Goal: Communication & Community: Answer question/provide support

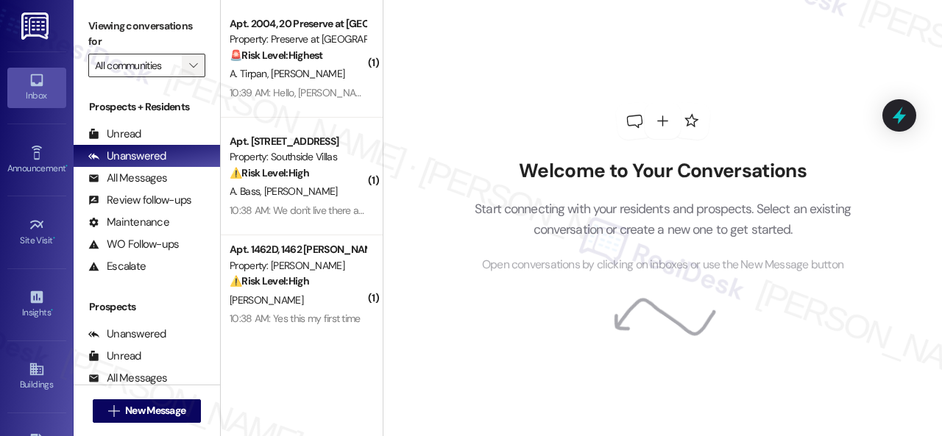
click at [199, 61] on span "" at bounding box center [193, 66] width 14 height 24
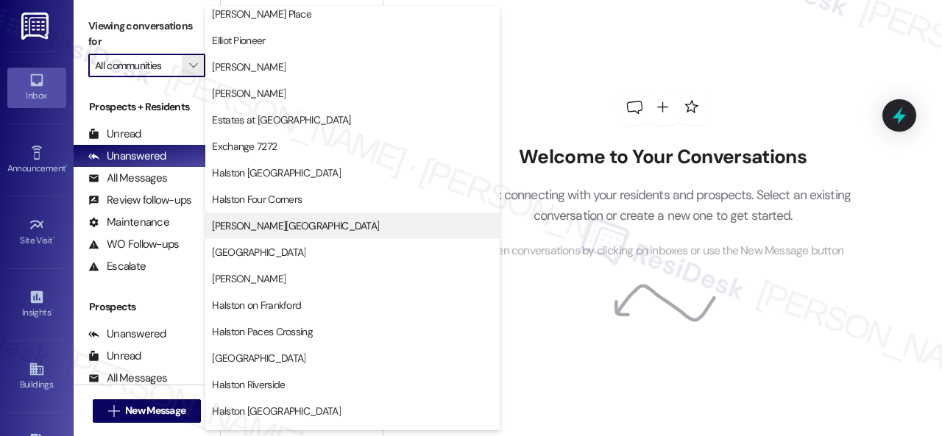
scroll to position [368, 0]
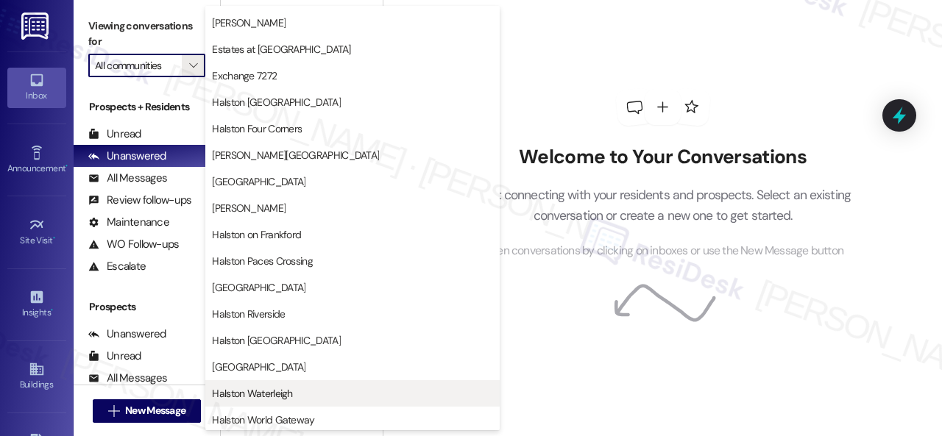
click at [245, 388] on span "Halston Waterleigh" at bounding box center [252, 393] width 80 height 15
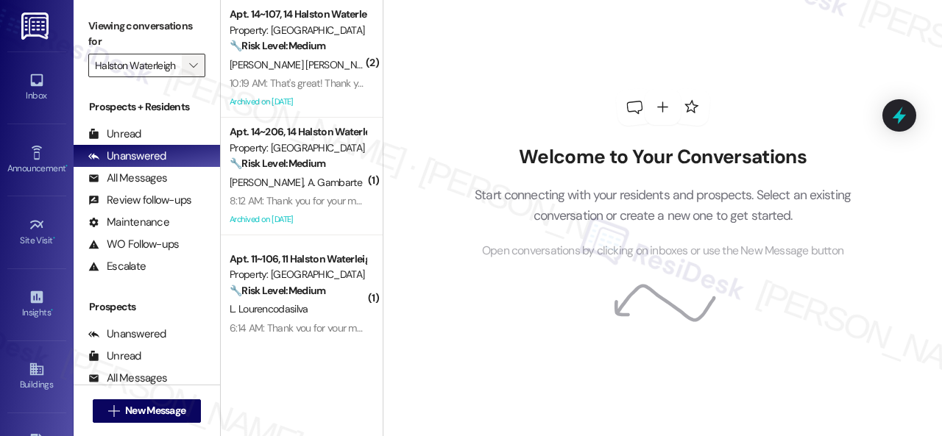
click at [190, 57] on span "" at bounding box center [193, 66] width 14 height 24
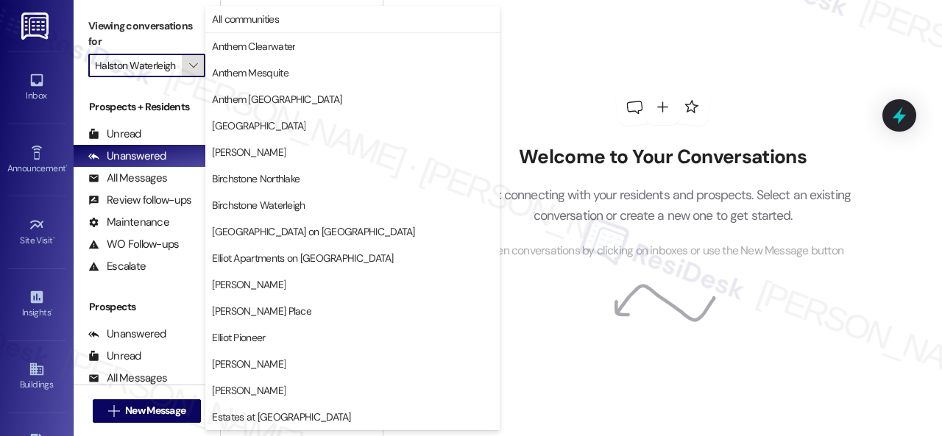
scroll to position [504, 0]
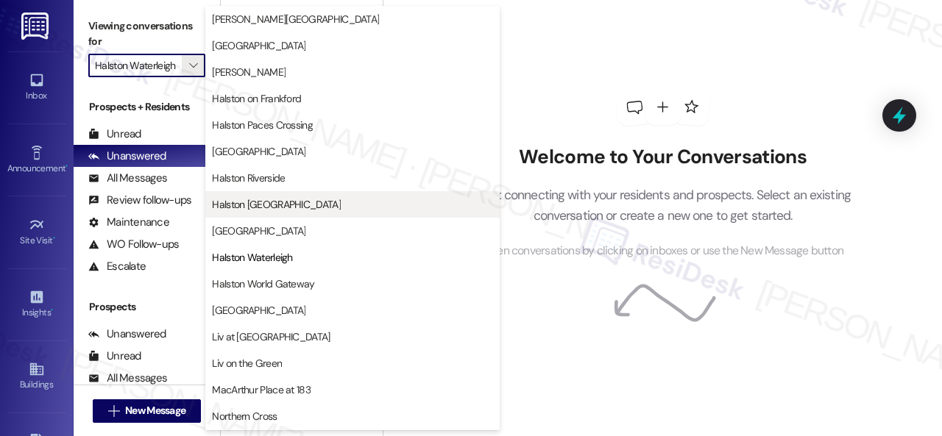
click at [283, 199] on span "Halston [GEOGRAPHIC_DATA]" at bounding box center [276, 204] width 129 height 15
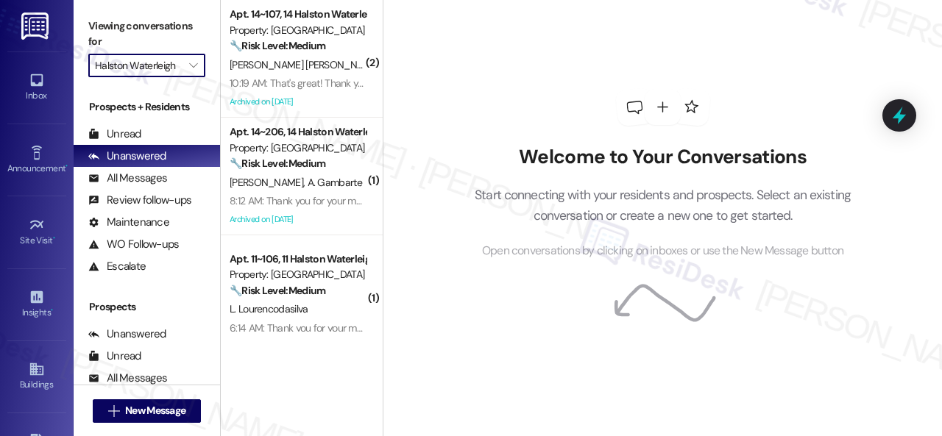
type input "Halston [GEOGRAPHIC_DATA]"
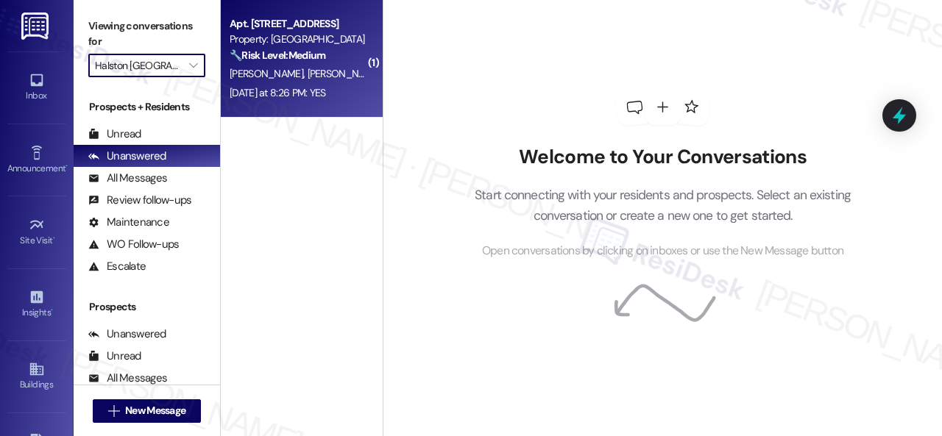
click at [325, 68] on div "[PERSON_NAME] [PERSON_NAME] [PERSON_NAME]" at bounding box center [297, 74] width 139 height 18
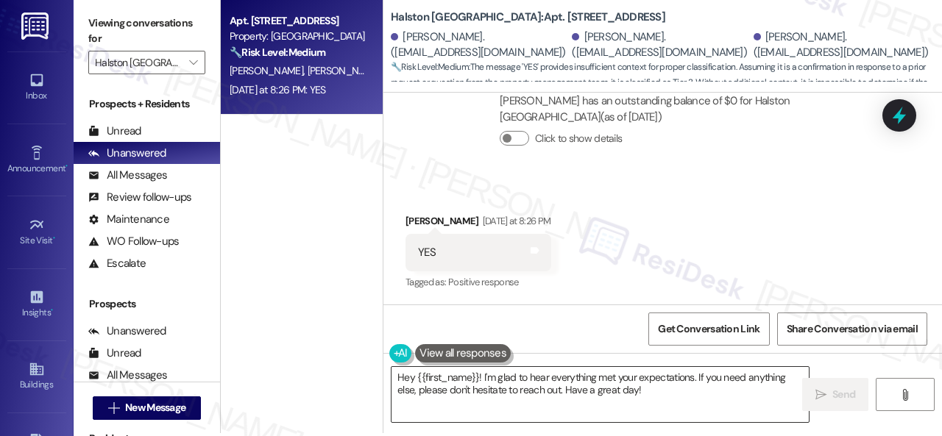
scroll to position [4, 0]
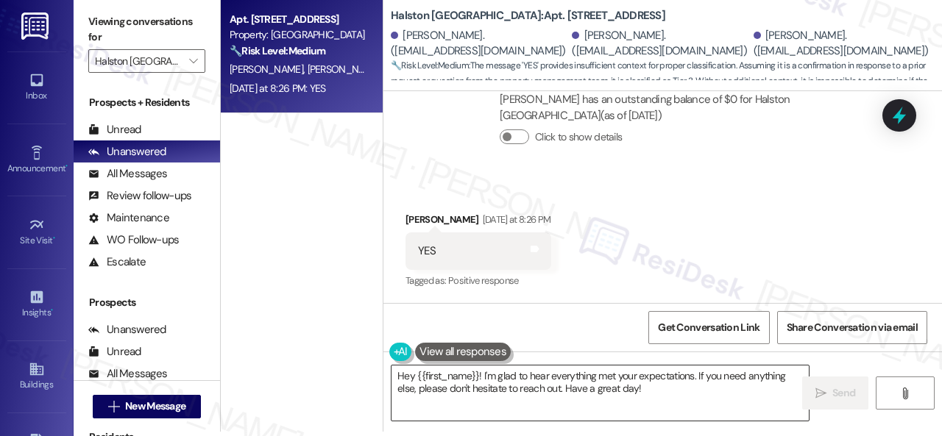
click at [478, 379] on textarea "Hey {{first_name}}! I'm glad to hear everything met your expectations. If you n…" at bounding box center [599, 393] width 417 height 55
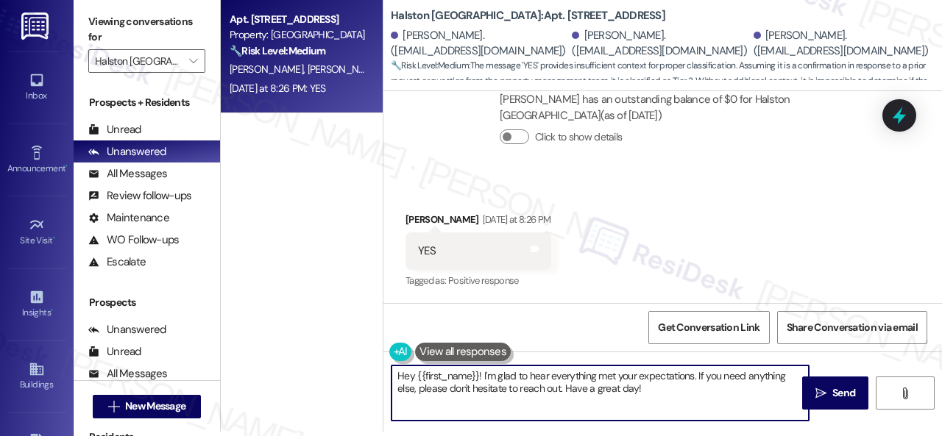
paste textarea "I'm glad you are satisfied with your home. Have you written a review for us bef…"
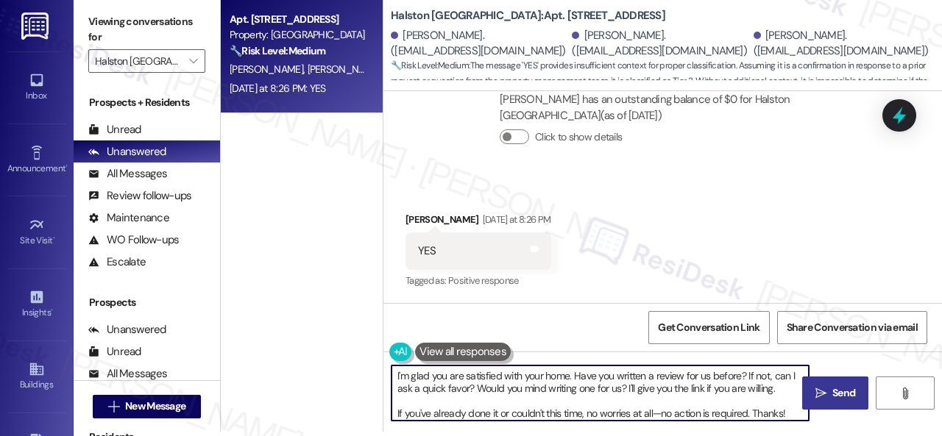
type textarea "I'm glad you are satisfied with your home. Have you written a review for us bef…"
click at [815, 388] on icon "" at bounding box center [820, 394] width 11 height 12
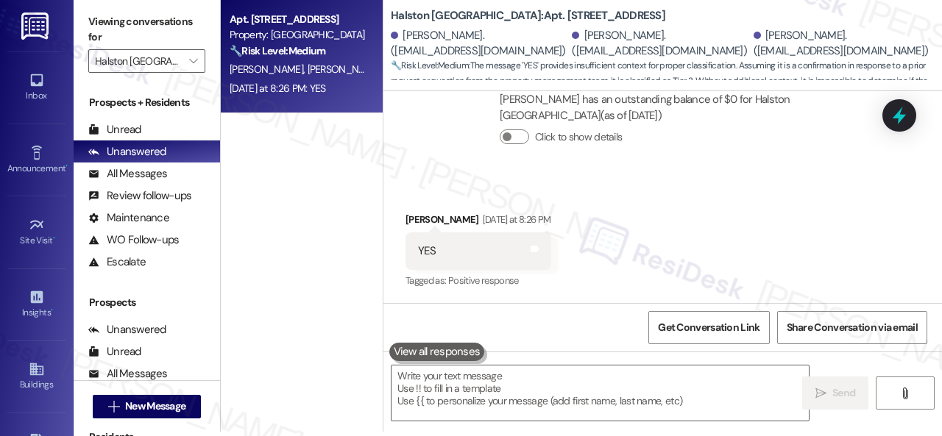
scroll to position [7078, 0]
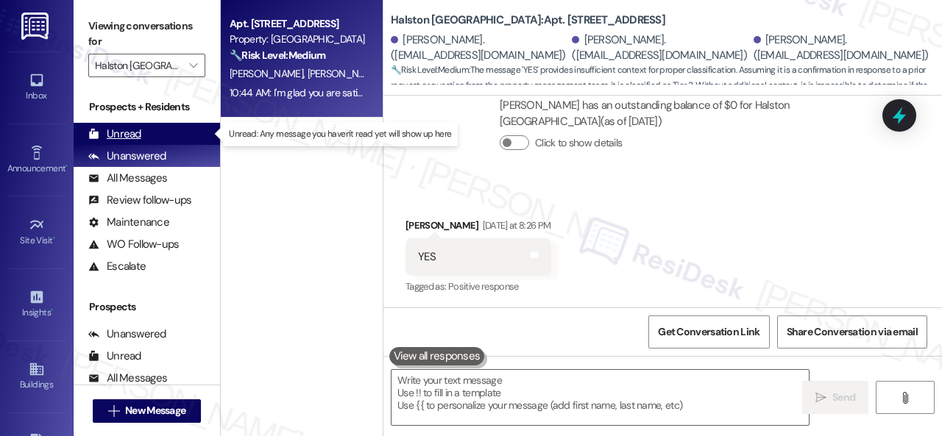
click at [124, 135] on div "Unread" at bounding box center [114, 134] width 53 height 15
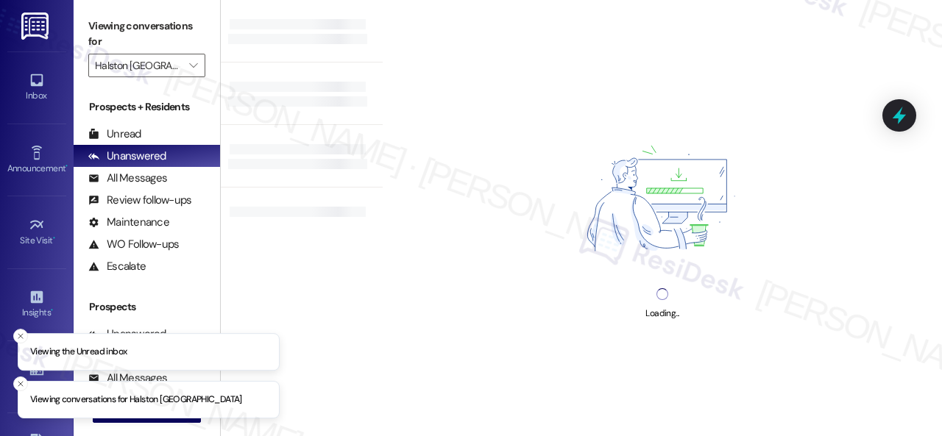
type input "Halston [GEOGRAPHIC_DATA]"
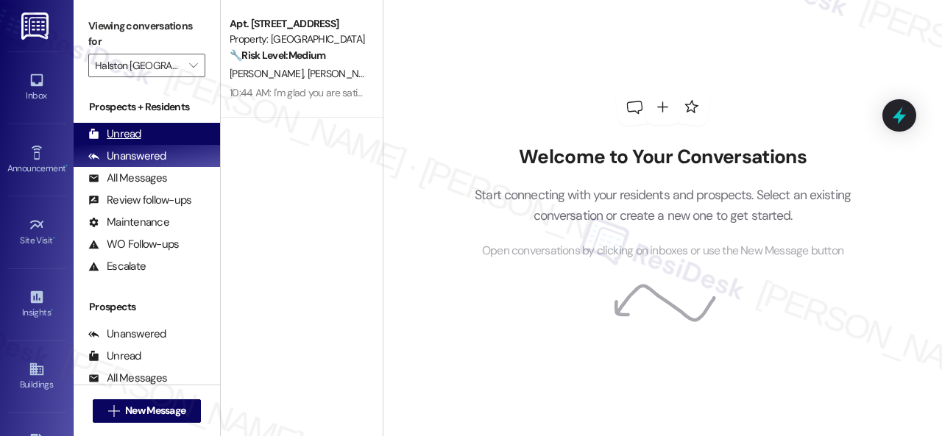
click at [127, 133] on div "Unread" at bounding box center [114, 134] width 53 height 15
